Goal: Information Seeking & Learning: Learn about a topic

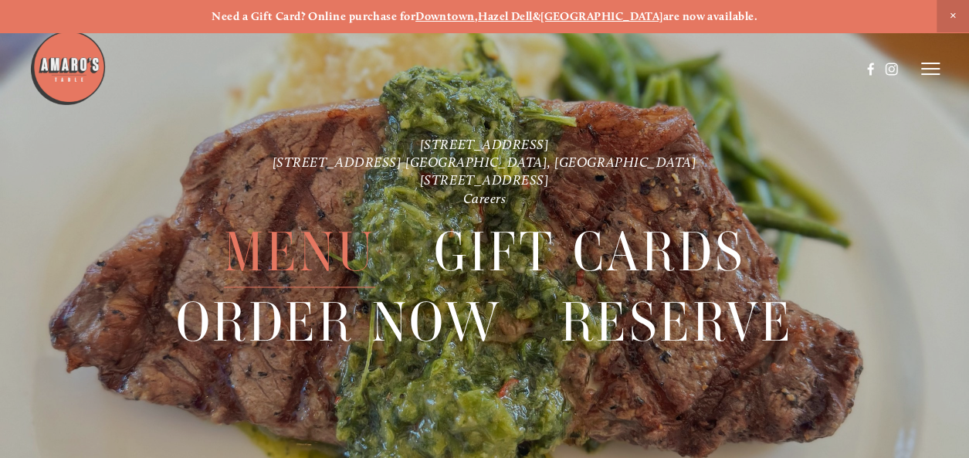
click at [334, 263] on span "Menu" at bounding box center [299, 252] width 151 height 70
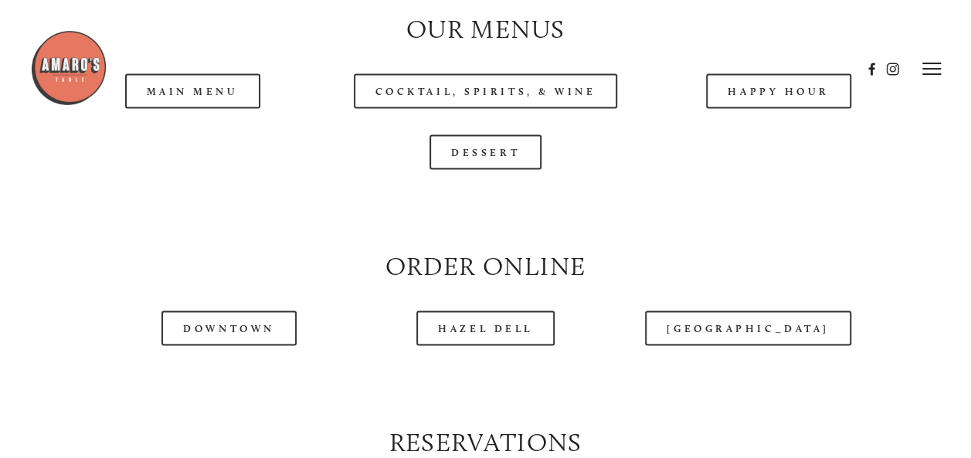
scroll to position [1442, 0]
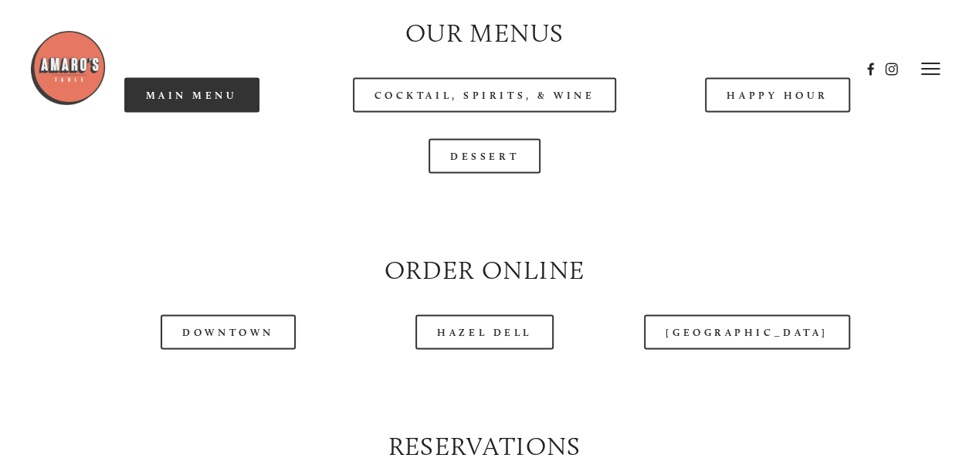
click at [171, 112] on link "Main Menu" at bounding box center [191, 94] width 135 height 35
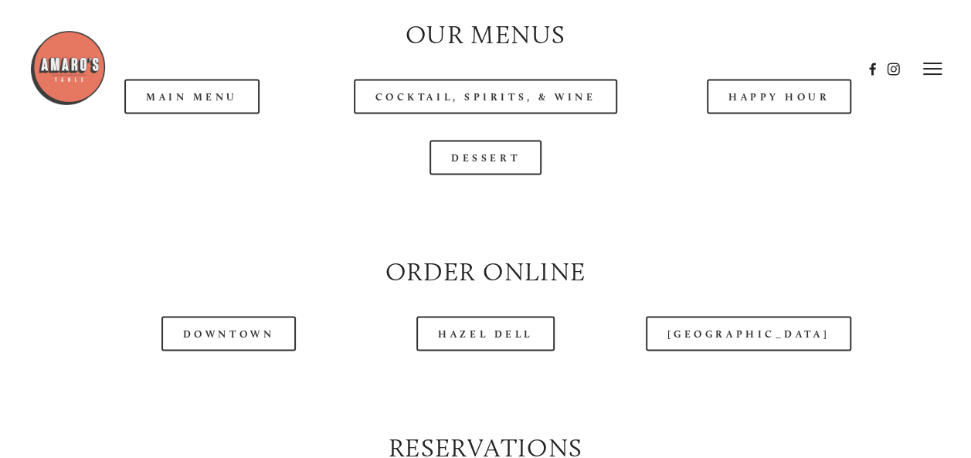
click at [794, 137] on header "Menu Order Now Visit Gallery 0" at bounding box center [485, 68] width 913 height 137
click at [757, 134] on header "Menu Order Now Visit Gallery 0" at bounding box center [485, 68] width 913 height 137
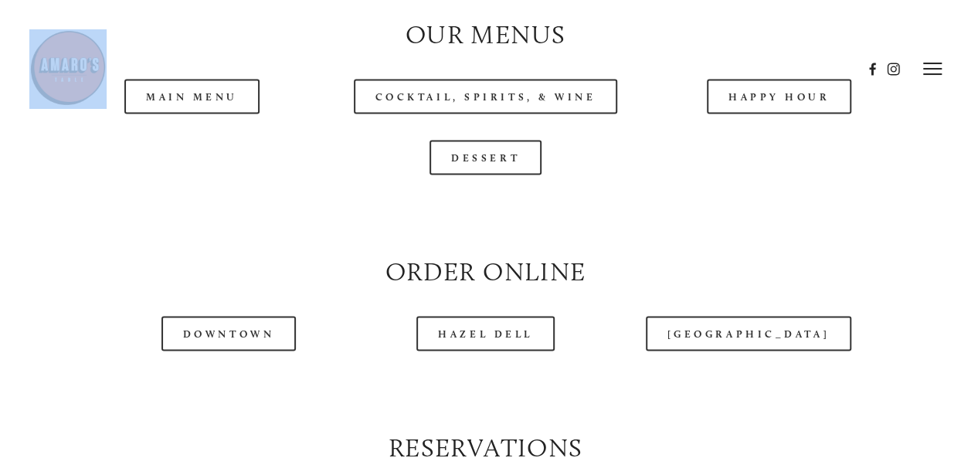
click at [757, 134] on header "Menu Order Now Visit Gallery 0" at bounding box center [485, 68] width 913 height 137
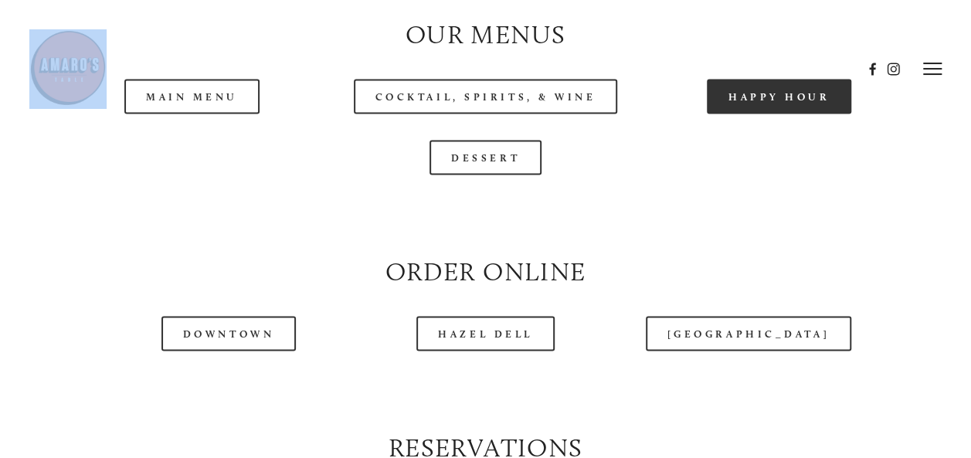
click at [737, 114] on link "Happy Hour" at bounding box center [779, 96] width 145 height 35
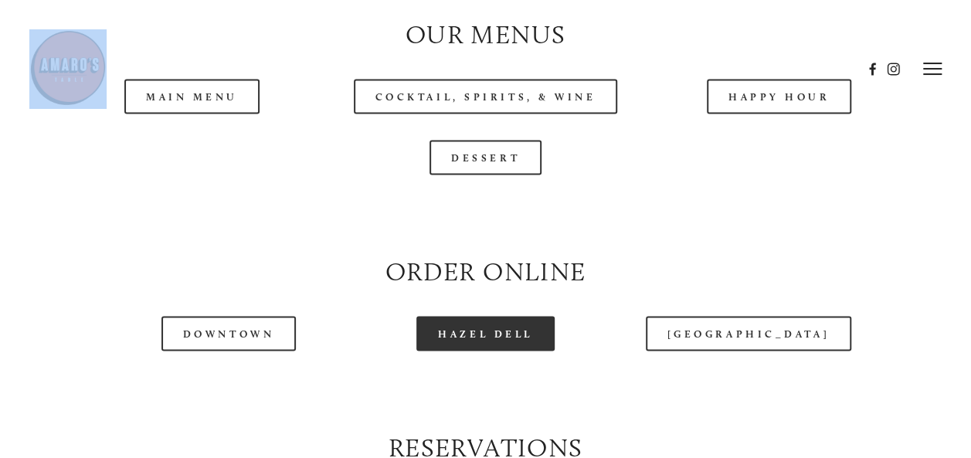
click at [496, 351] on link "Hazel Dell" at bounding box center [485, 333] width 138 height 35
